Goal: Task Accomplishment & Management: Use online tool/utility

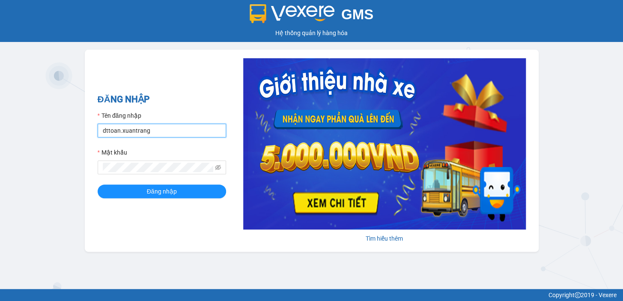
drag, startPoint x: 169, startPoint y: 131, endPoint x: 0, endPoint y: 111, distance: 169.8
click at [0, 111] on div "GMS Hệ thống quản lý hàng hóa ĐĂNG NHẬP Tên đăng nhập dttoan.xuantrang Mật khẩu…" at bounding box center [311, 144] width 623 height 289
type input "hbngoc.xuantrang"
click at [56, 166] on div "GMS Hệ thống quản lý hàng hóa ĐĂNG NHẬP Tên đăng nhập hbngoc.xuantrang Mật khẩu…" at bounding box center [311, 144] width 623 height 289
click at [98, 184] on button "Đăng nhập" at bounding box center [162, 191] width 128 height 14
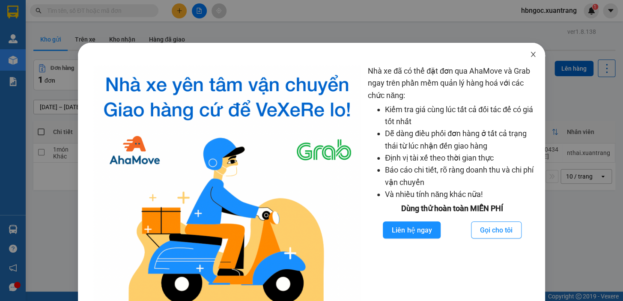
click at [534, 54] on span "Close" at bounding box center [533, 55] width 24 height 24
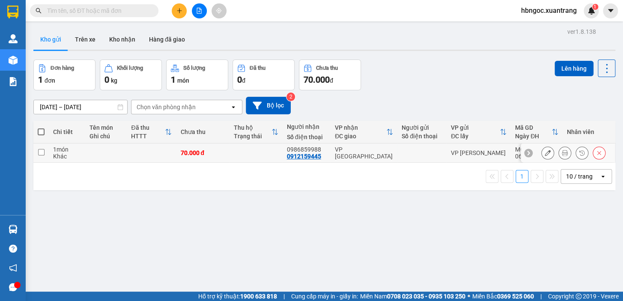
click at [39, 151] on input "checkbox" at bounding box center [41, 152] width 6 height 6
checkbox input "true"
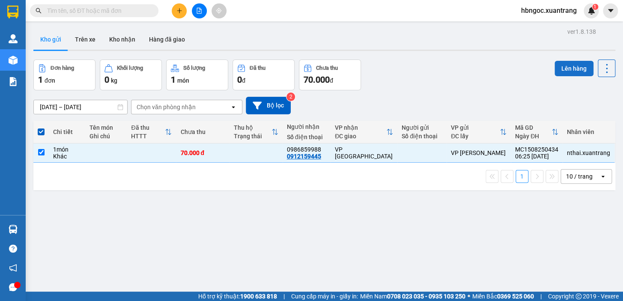
click at [578, 70] on button "Lên hàng" at bounding box center [573, 68] width 39 height 15
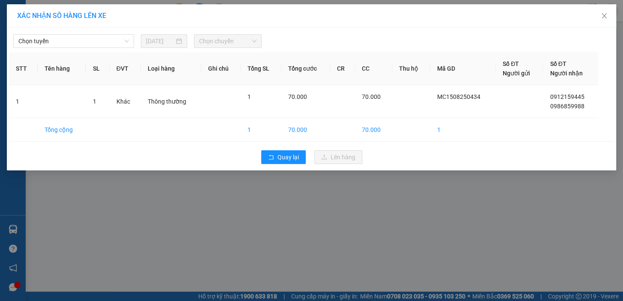
click at [218, 46] on span "Chọn chuyến" at bounding box center [227, 41] width 57 height 13
click at [75, 42] on span "Chọn tuyến" at bounding box center [73, 41] width 110 height 13
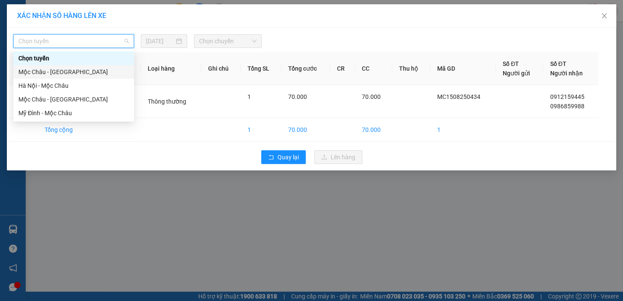
click at [69, 75] on div "Mộc Châu - [GEOGRAPHIC_DATA]" at bounding box center [73, 71] width 110 height 9
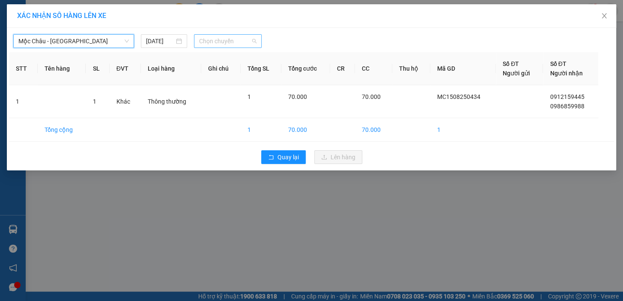
click at [199, 43] on span "Chọn chuyến" at bounding box center [227, 41] width 57 height 13
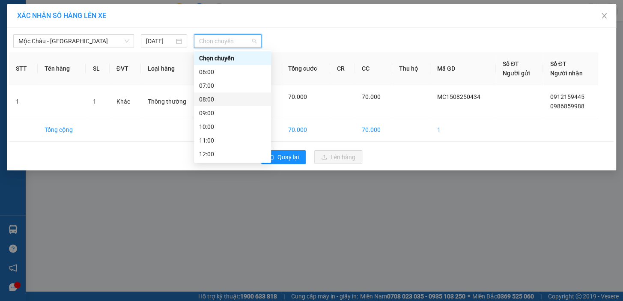
click at [213, 102] on div "08:00" at bounding box center [232, 99] width 67 height 9
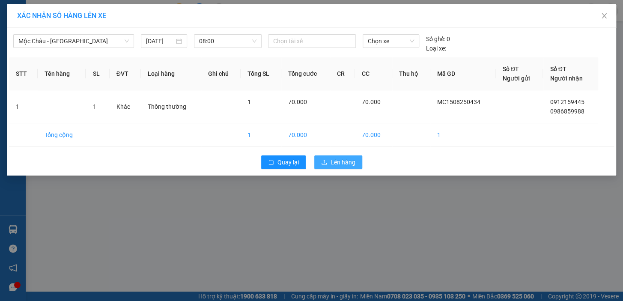
click at [349, 163] on span "Lên hàng" at bounding box center [342, 161] width 25 height 9
